Goal: Ask a question

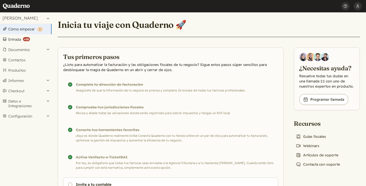
click at [25, 39] on strong "( +10 )" at bounding box center [26, 39] width 7 height 4
click at [323, 95] on link "Book icon Programar llamada" at bounding box center [324, 99] width 49 height 11
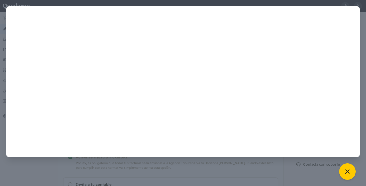
click at [344, 170] on button at bounding box center [348, 172] width 17 height 17
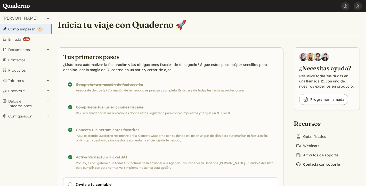
click at [325, 163] on link "Chat icon Contacta con soporte" at bounding box center [318, 164] width 48 height 7
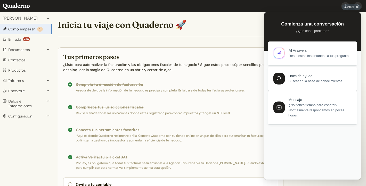
click at [313, 110] on span "¿No tienes tiempo para esperar? Normalmente respondemos en pocas horas." at bounding box center [320, 110] width 63 height 15
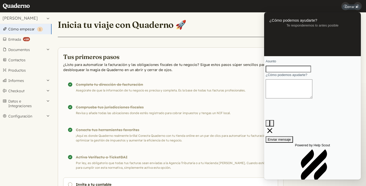
click at [298, 73] on input "Asunto" at bounding box center [288, 69] width 45 height 7
type input "Consulta ayer"
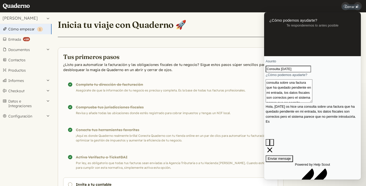
scroll to position [5, 0]
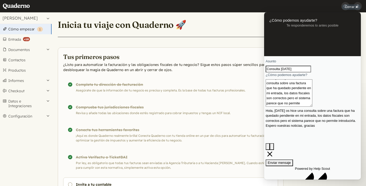
type textarea "Hola, ayer os hice una consulta sobre una factura que ha quedado pendiente en m…"
click at [291, 161] on span "Enviar mensaje" at bounding box center [279, 163] width 23 height 4
